Goal: Task Accomplishment & Management: Manage account settings

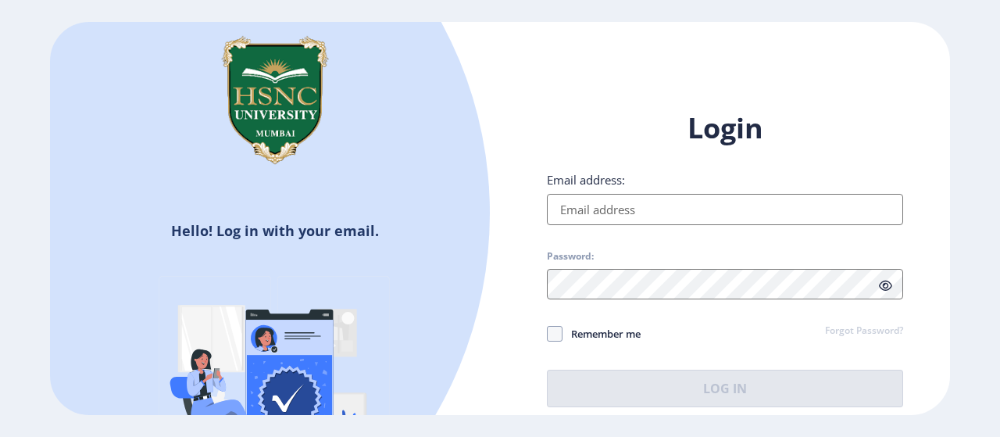
click at [691, 210] on input "Email address:" at bounding box center [725, 209] width 356 height 31
type input "[EMAIL_ADDRESS][DOMAIN_NAME]"
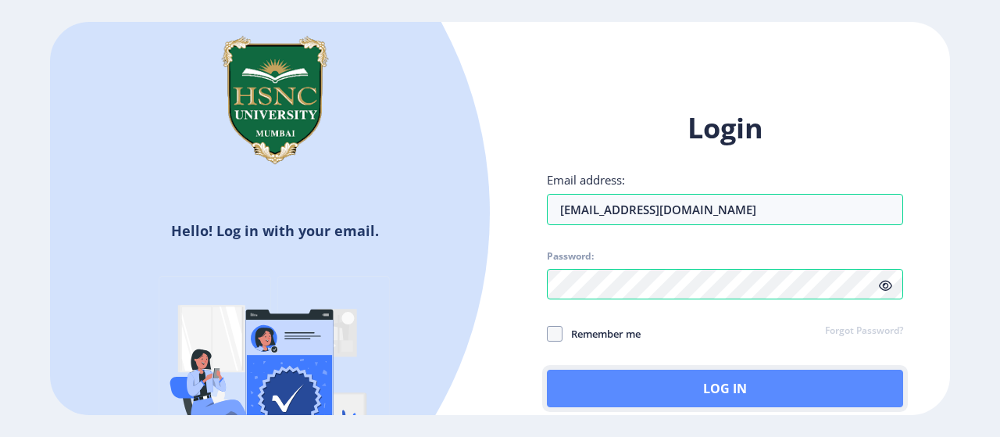
click at [655, 382] on button "Log In" at bounding box center [725, 389] width 356 height 38
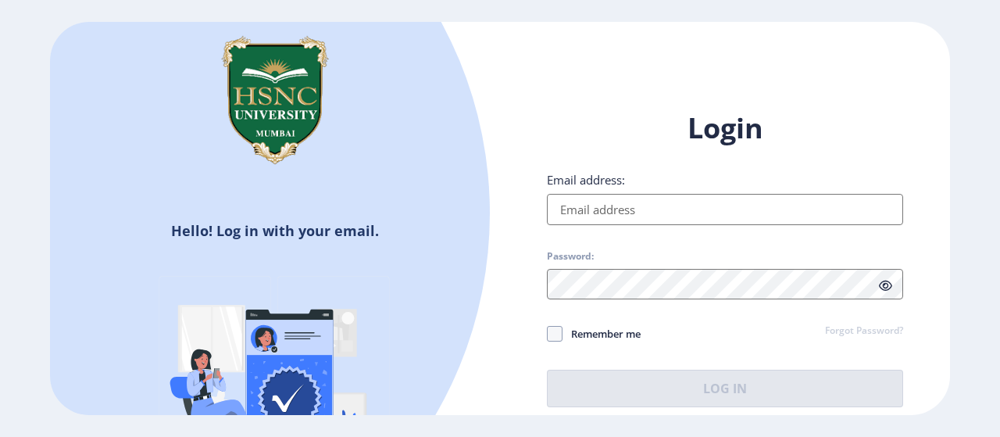
click at [725, 209] on input "Email address:" at bounding box center [725, 209] width 356 height 31
type input "[EMAIL_ADDRESS][DOMAIN_NAME]"
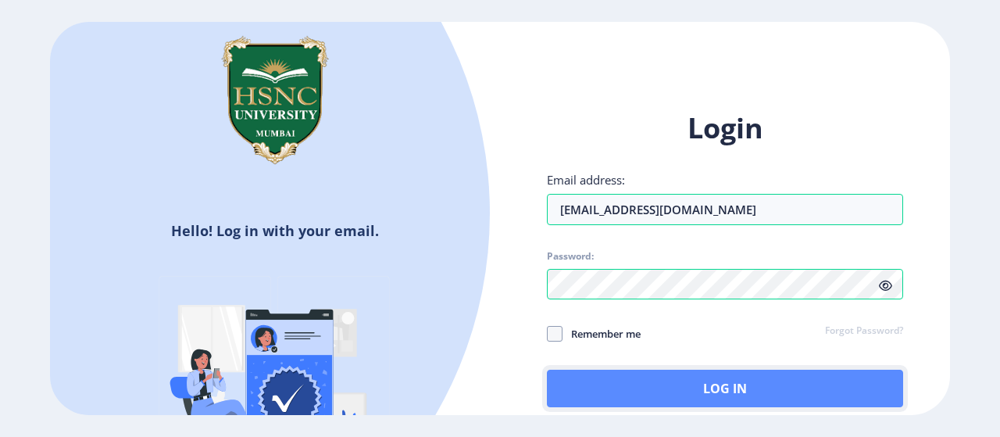
click at [636, 387] on button "Log In" at bounding box center [725, 389] width 356 height 38
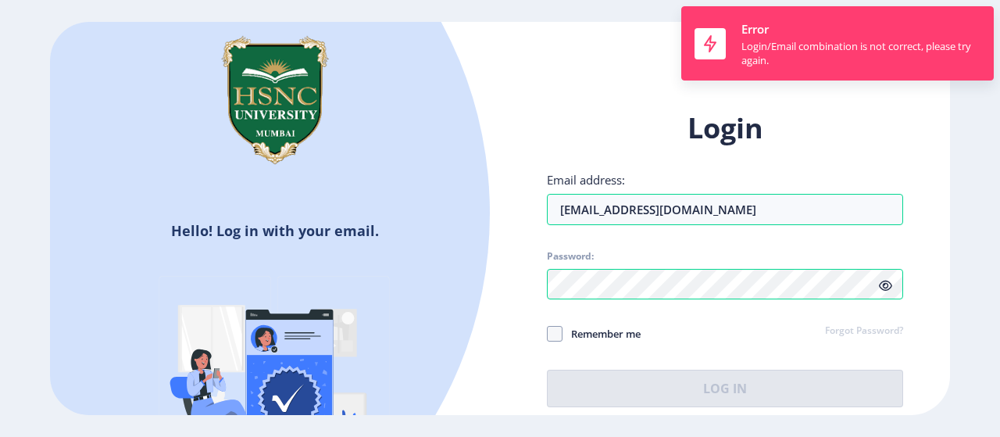
click at [884, 291] on icon at bounding box center [885, 286] width 13 height 12
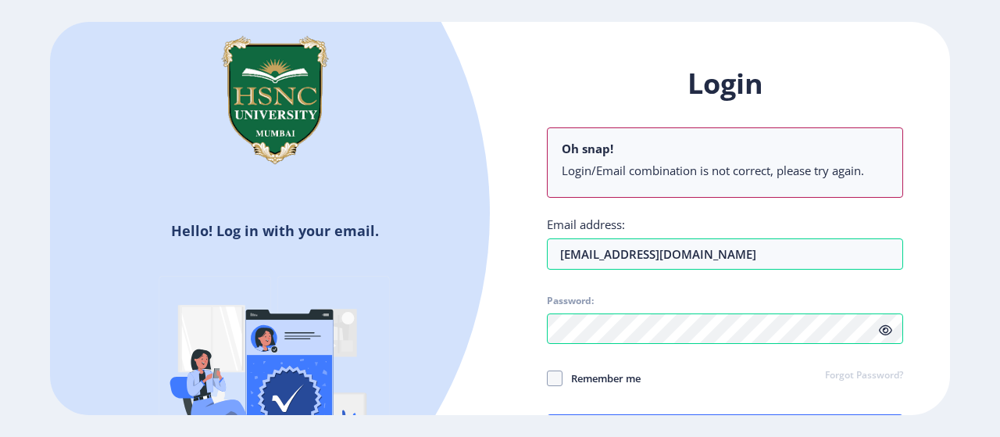
click at [881, 331] on icon at bounding box center [885, 330] width 13 height 12
